Goal: Task Accomplishment & Management: Complete application form

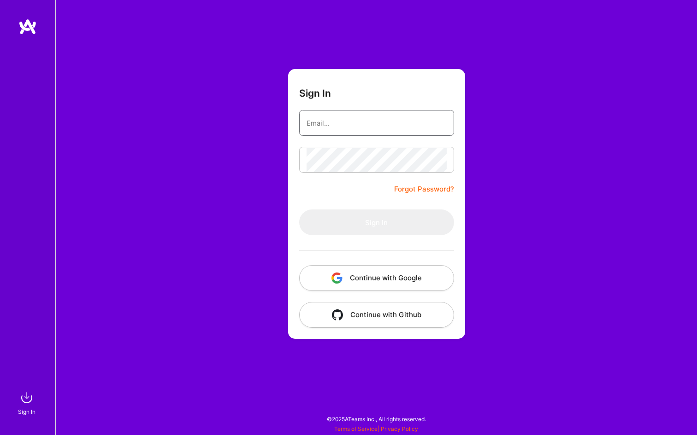
type input "[PERSON_NAME][EMAIL_ADDRESS][DOMAIN_NAME]"
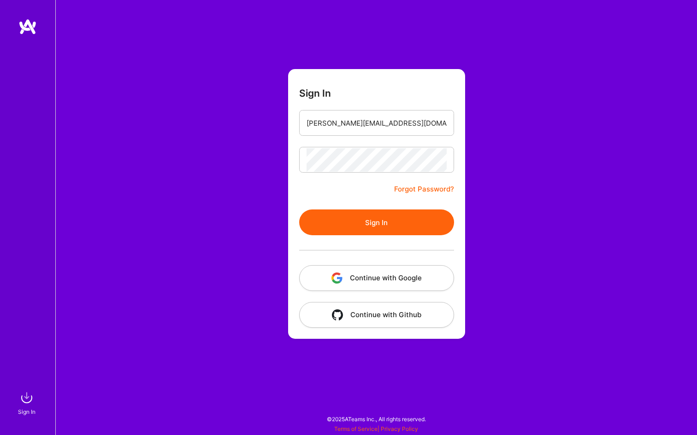
click at [401, 224] on button "Sign In" at bounding box center [376, 223] width 155 height 26
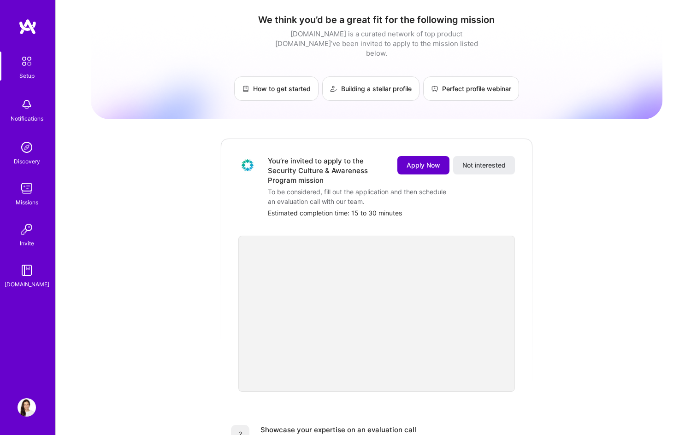
click at [415, 161] on span "Apply Now" at bounding box center [423, 165] width 34 height 9
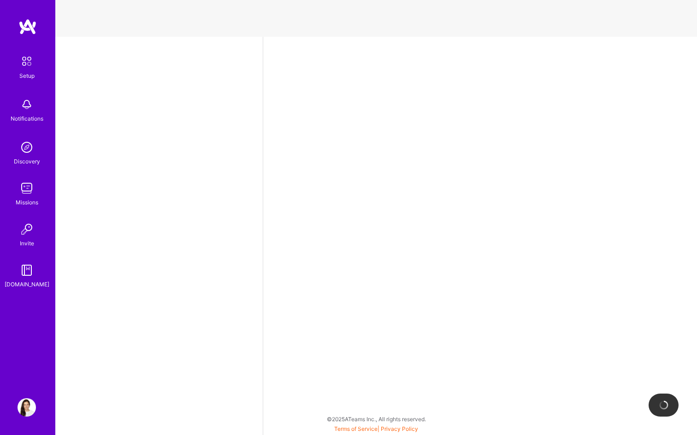
select select "US"
